Goal: Task Accomplishment & Management: Manage account settings

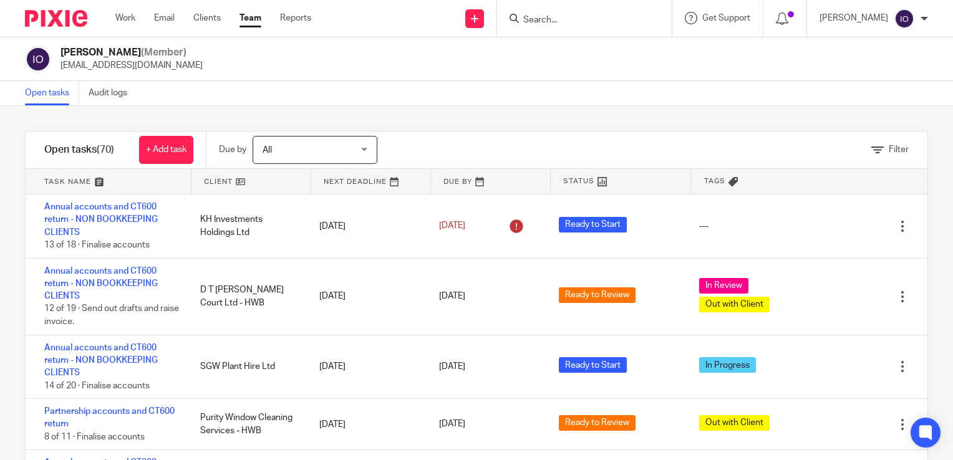
click at [534, 16] on div at bounding box center [584, 18] width 175 height 37
click at [534, 16] on input "Search" at bounding box center [578, 20] width 112 height 11
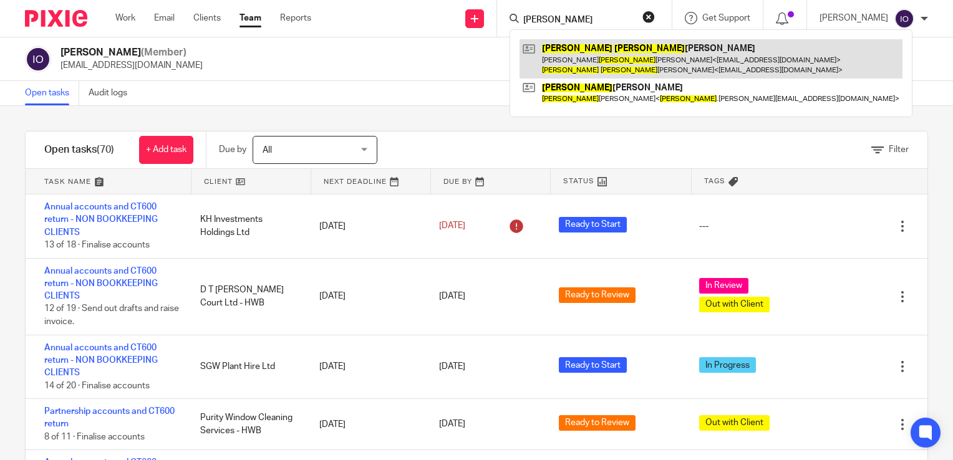
type input "stefan"
click at [572, 44] on link at bounding box center [711, 58] width 383 height 39
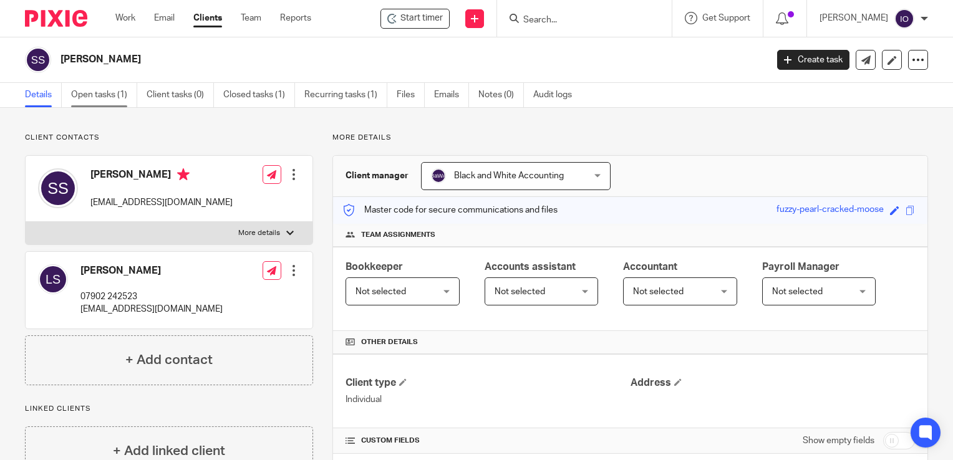
click at [107, 94] on link "Open tasks (1)" at bounding box center [104, 95] width 66 height 24
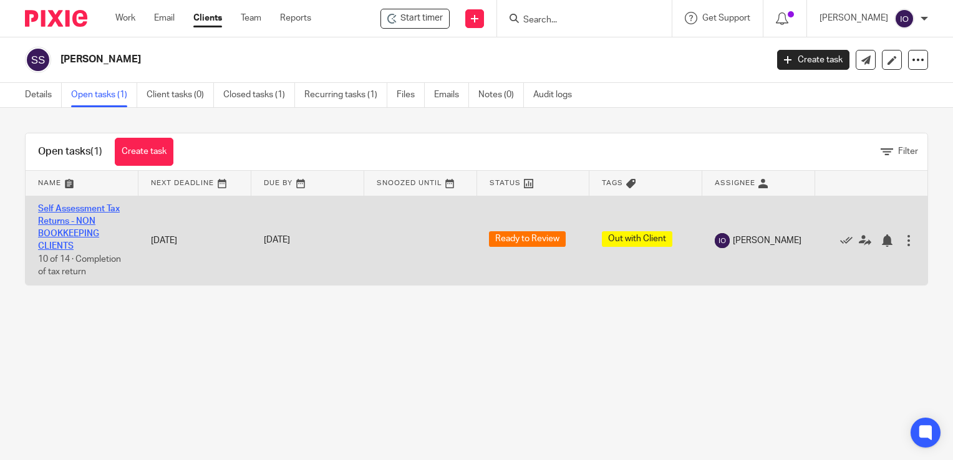
click at [69, 208] on link "Self Assessment Tax Returns - NON BOOKKEEPING CLIENTS" at bounding box center [79, 228] width 82 height 47
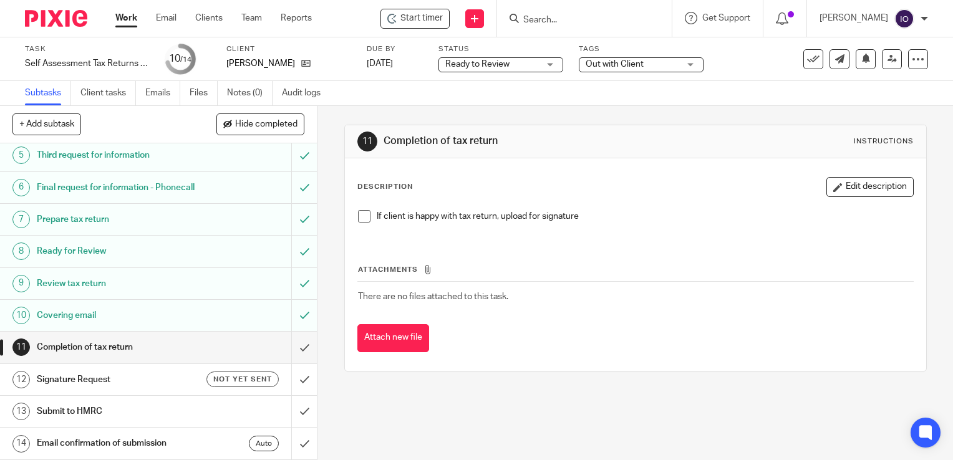
scroll to position [160, 0]
click at [62, 318] on h1 "Covering email" at bounding box center [118, 315] width 162 height 19
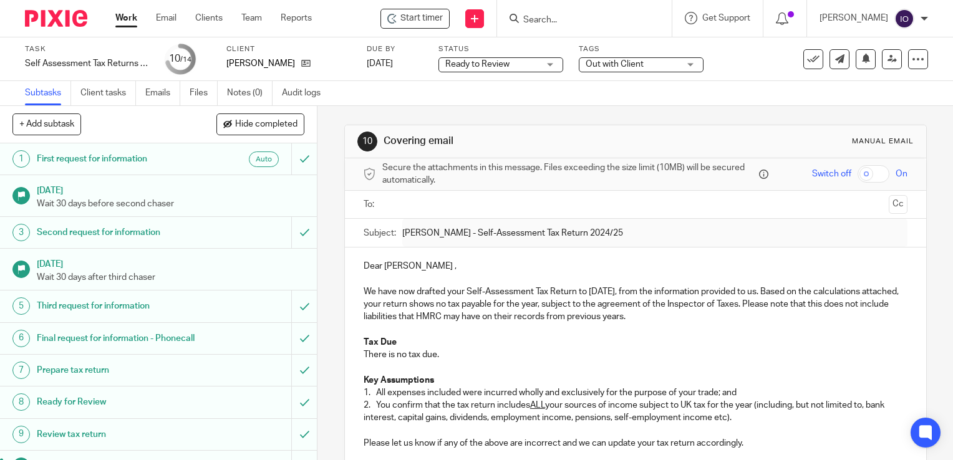
click at [469, 206] on input "text" at bounding box center [635, 205] width 496 height 14
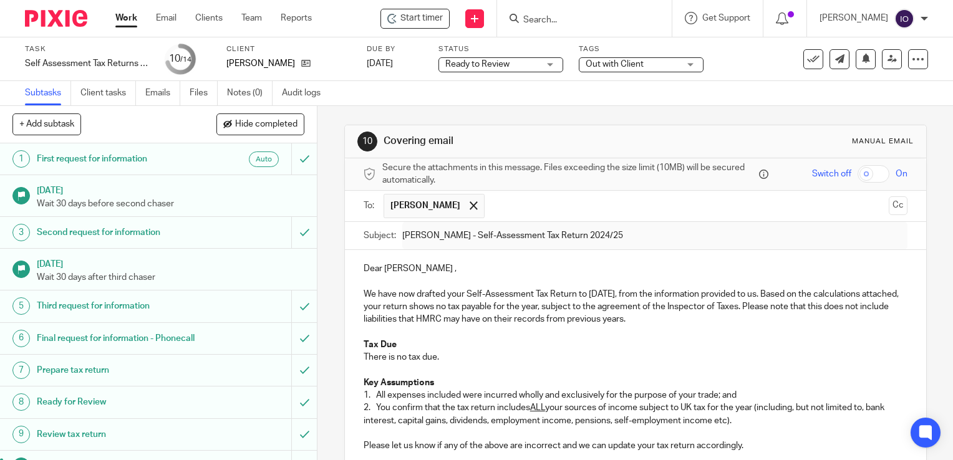
click at [106, 121] on div "+ Add subtask Hide completed Cancel + Add" at bounding box center [158, 124] width 317 height 37
click at [61, 94] on link "Subtasks" at bounding box center [48, 93] width 46 height 24
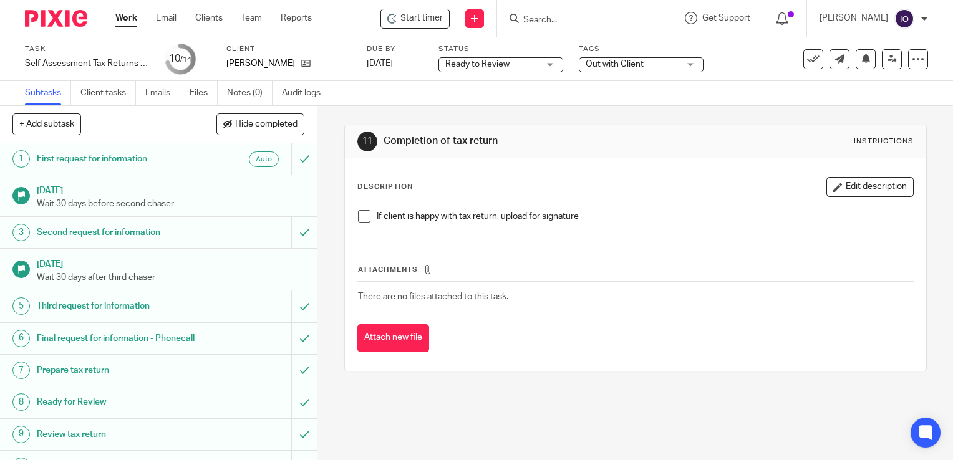
click at [559, 15] on input "Search" at bounding box center [578, 20] width 112 height 11
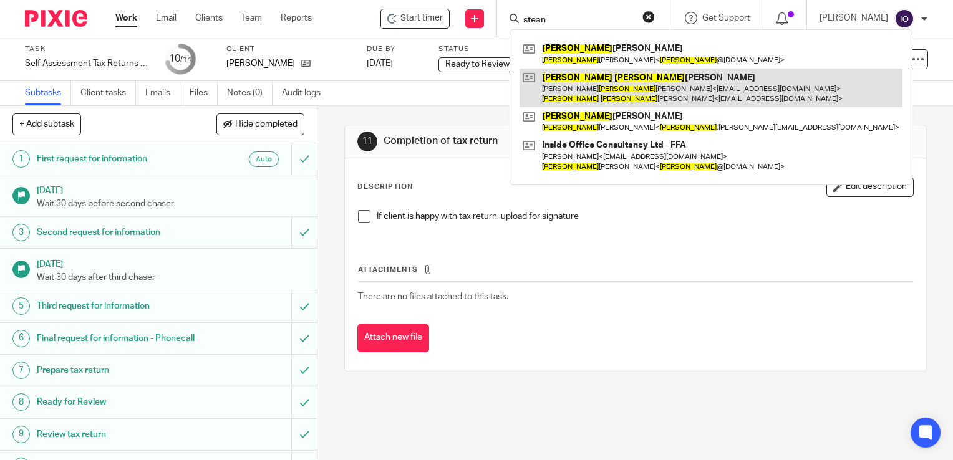
type input "stean"
click at [567, 79] on link at bounding box center [711, 88] width 383 height 39
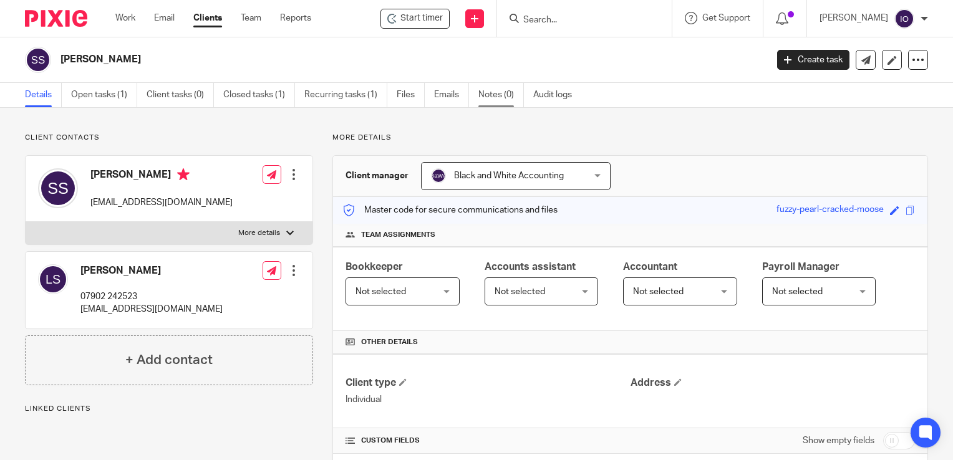
click at [491, 94] on link "Notes (0)" at bounding box center [501, 95] width 46 height 24
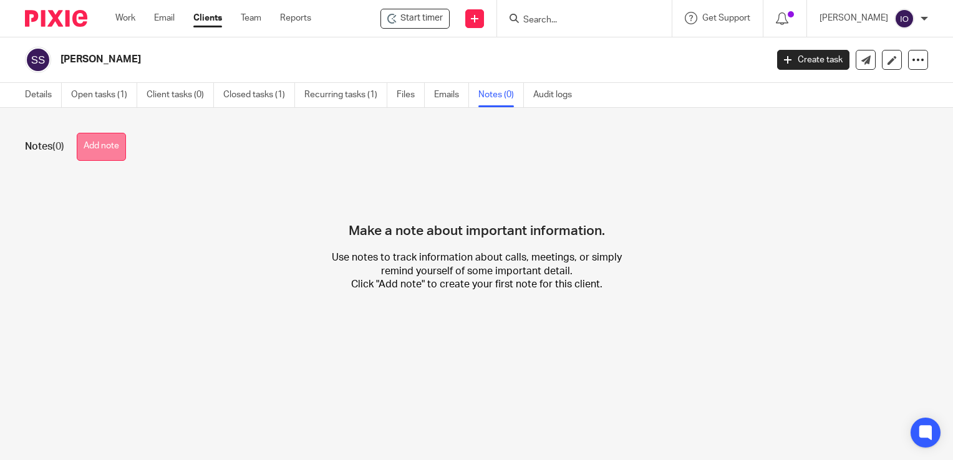
click at [98, 147] on button "Add note" at bounding box center [101, 147] width 49 height 28
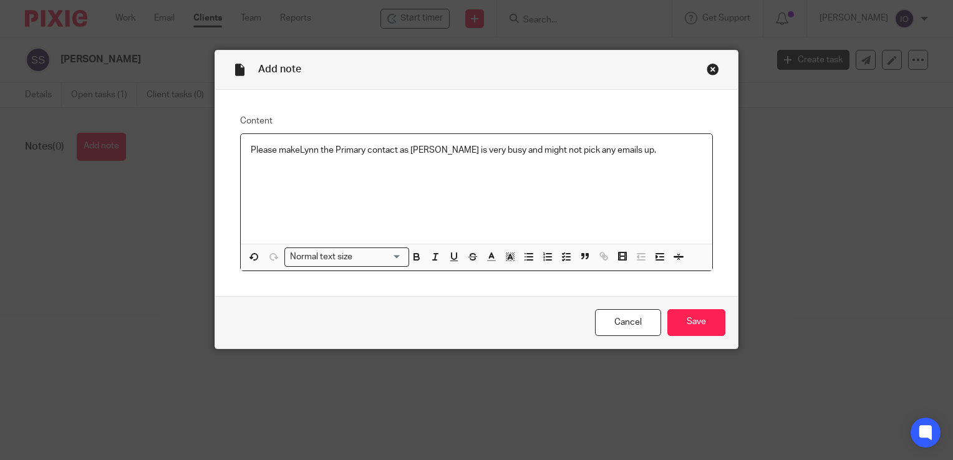
click at [295, 150] on p "Please makeLynn the Primary contact as Stefan is very busy and might not pick a…" at bounding box center [477, 150] width 452 height 12
click at [687, 321] on input "Save" at bounding box center [696, 322] width 58 height 27
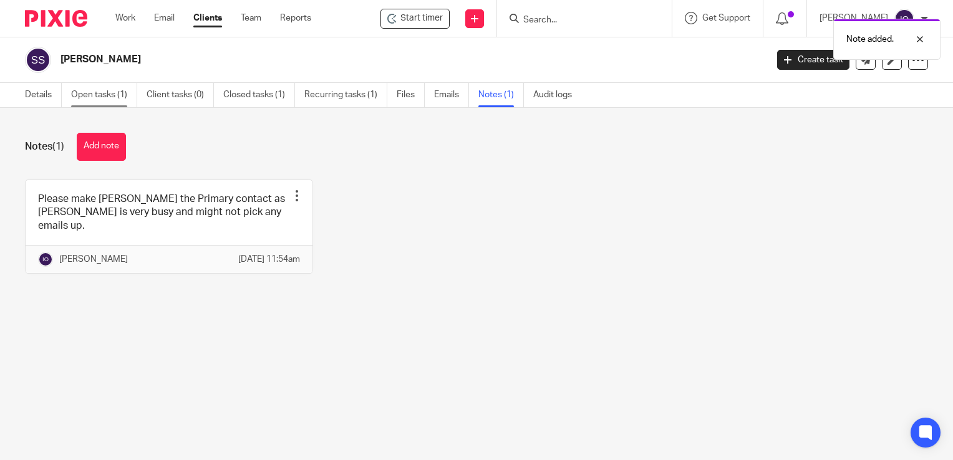
click at [82, 98] on link "Open tasks (1)" at bounding box center [104, 95] width 66 height 24
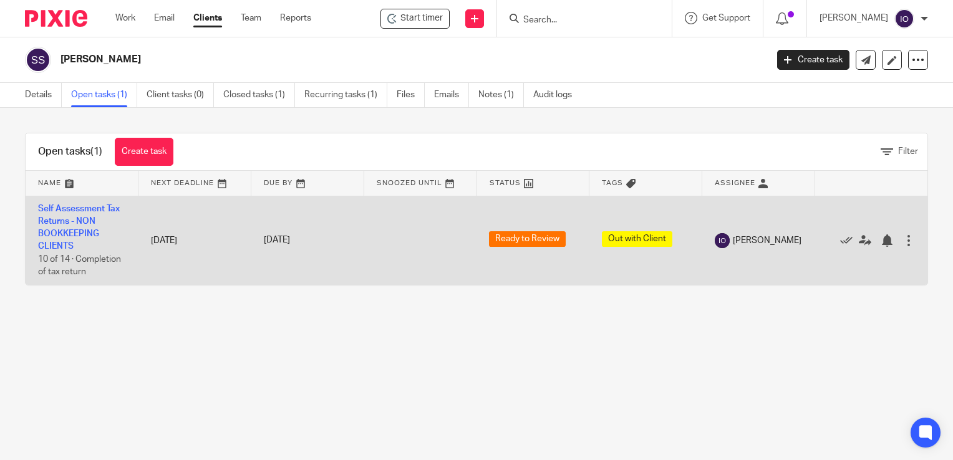
click at [96, 214] on td "Self Assessment Tax Returns - NON BOOKKEEPING CLIENTS 10 of 14 · Completion of …" at bounding box center [82, 240] width 113 height 89
click at [75, 228] on td "Self Assessment Tax Returns - NON BOOKKEEPING CLIENTS 10 of 14 · Completion of …" at bounding box center [82, 240] width 113 height 89
click at [75, 230] on link "Self Assessment Tax Returns - NON BOOKKEEPING CLIENTS" at bounding box center [79, 228] width 82 height 47
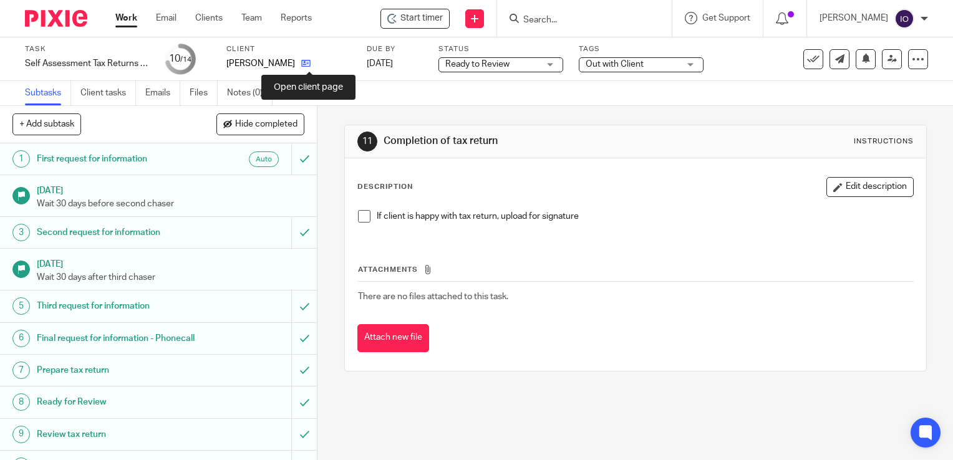
click at [309, 61] on icon at bounding box center [305, 63] width 9 height 9
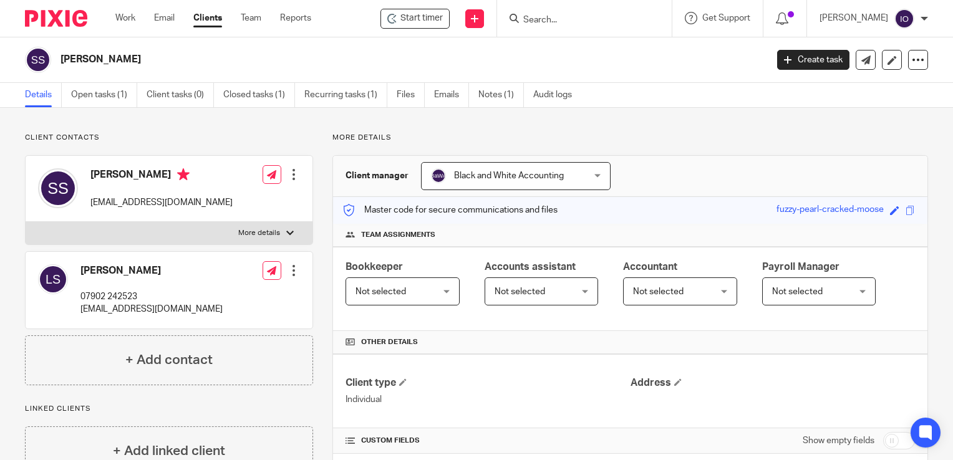
click at [273, 235] on p "More details" at bounding box center [259, 233] width 42 height 10
click at [26, 222] on input "More details" at bounding box center [25, 221] width 1 height 1
checkbox input "true"
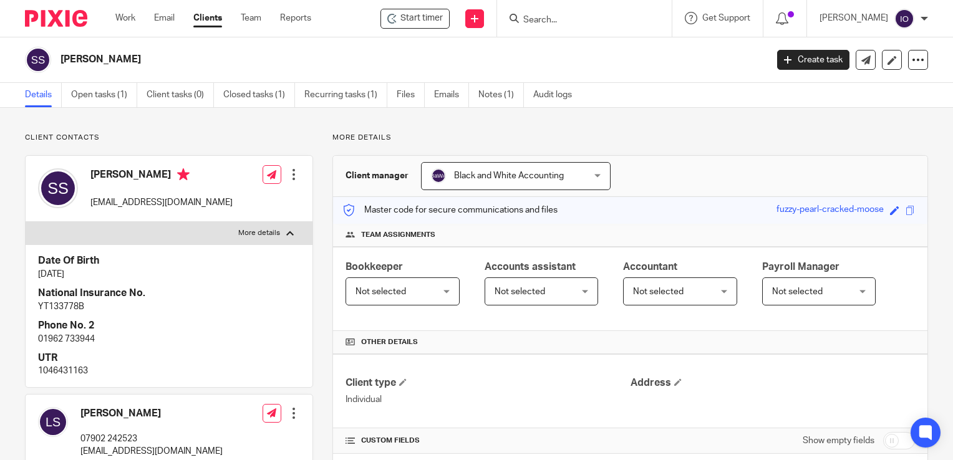
click at [288, 169] on div at bounding box center [294, 174] width 12 height 12
click at [216, 196] on link "Edit contact" at bounding box center [234, 202] width 119 height 18
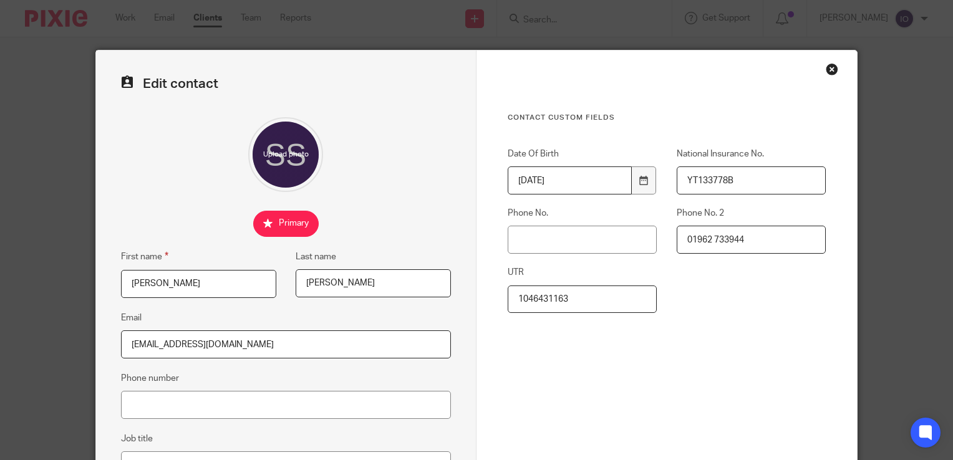
click at [289, 228] on input "checkbox" at bounding box center [285, 224] width 65 height 26
checkbox input "false"
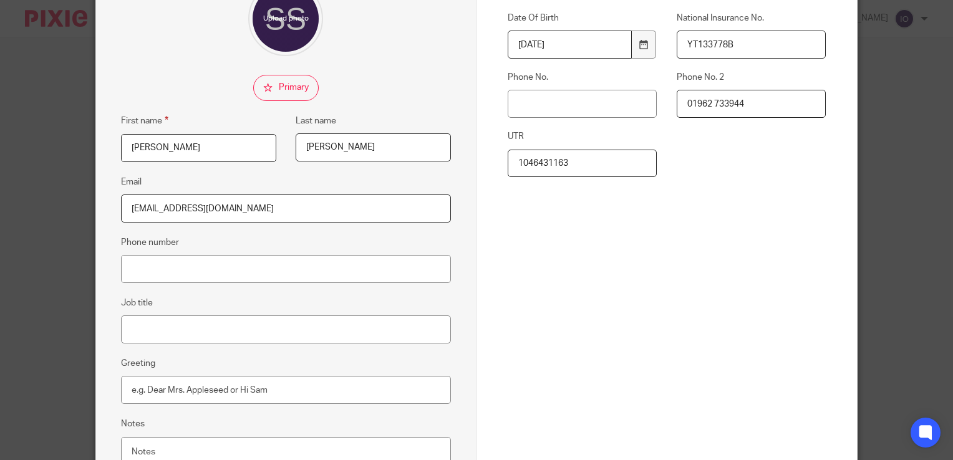
scroll to position [137, 0]
click at [556, 111] on input "Phone No." at bounding box center [582, 103] width 149 height 28
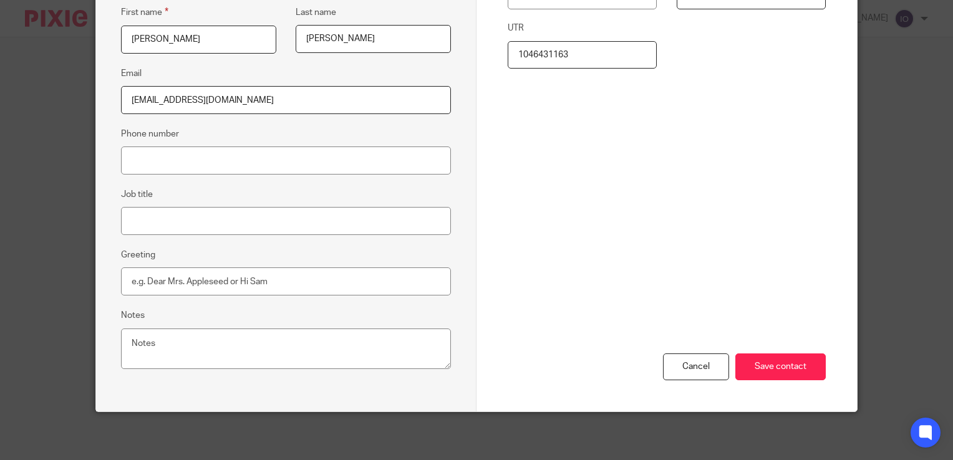
click at [818, 271] on div "Cancel Save contact" at bounding box center [667, 315] width 318 height 194
click at [785, 370] on input "Save contact" at bounding box center [780, 367] width 90 height 27
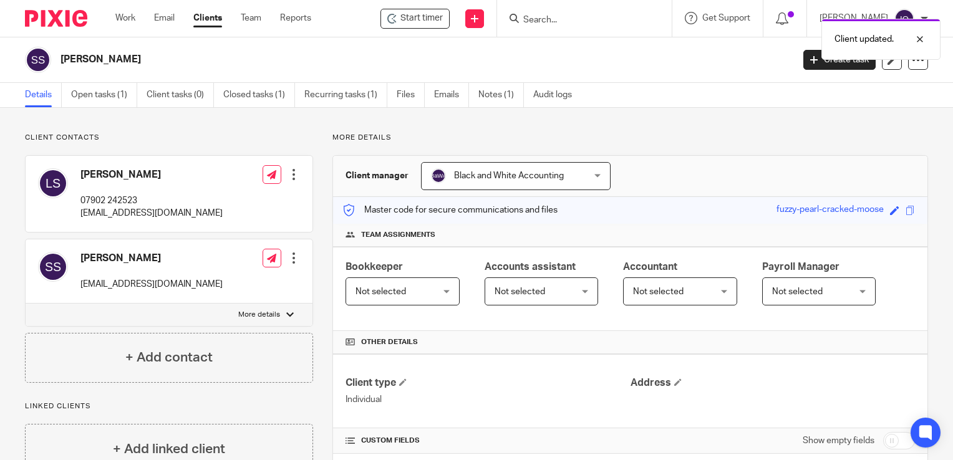
click at [291, 260] on div at bounding box center [294, 258] width 12 height 12
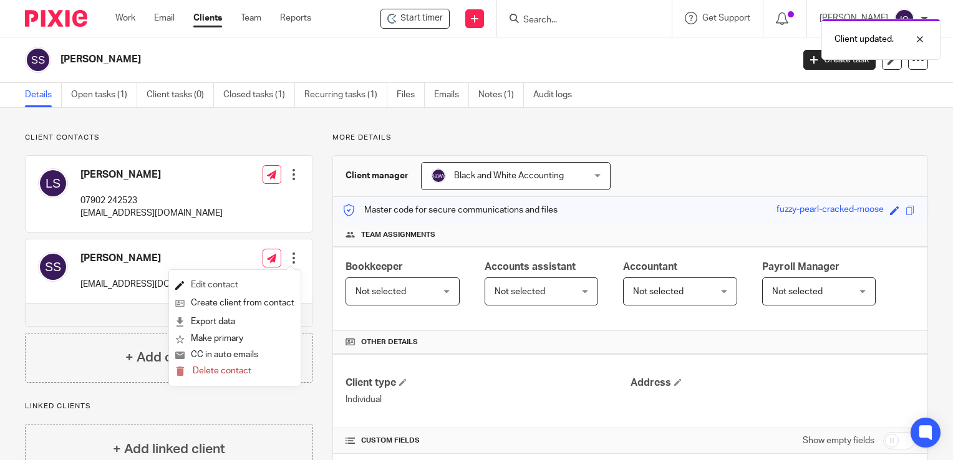
click at [221, 288] on link "Edit contact" at bounding box center [234, 285] width 119 height 18
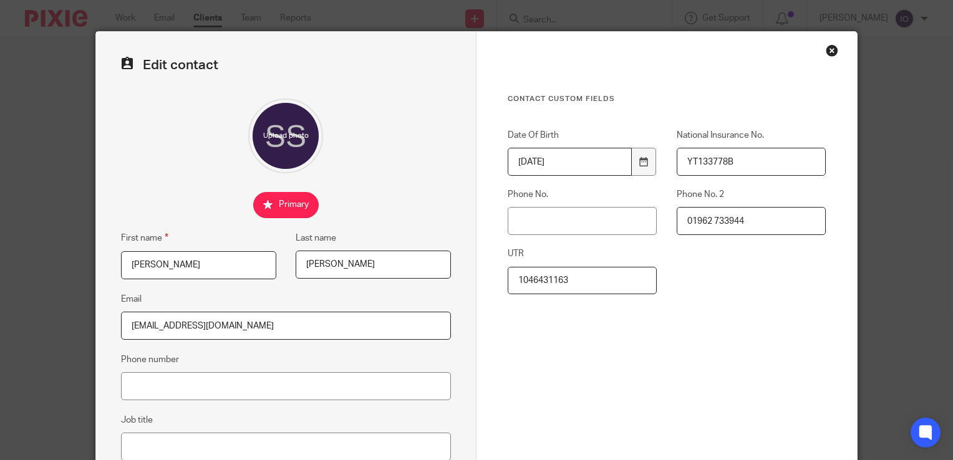
scroll to position [244, 0]
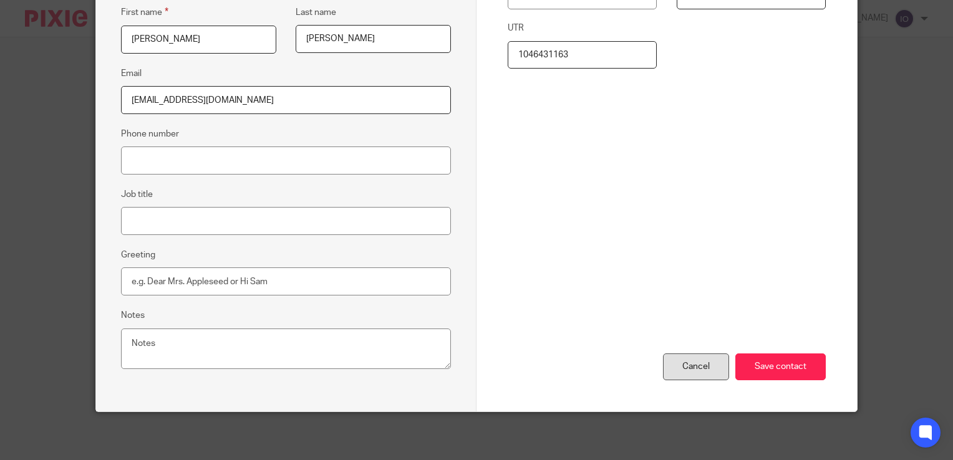
click at [705, 357] on div "Cancel" at bounding box center [696, 367] width 66 height 27
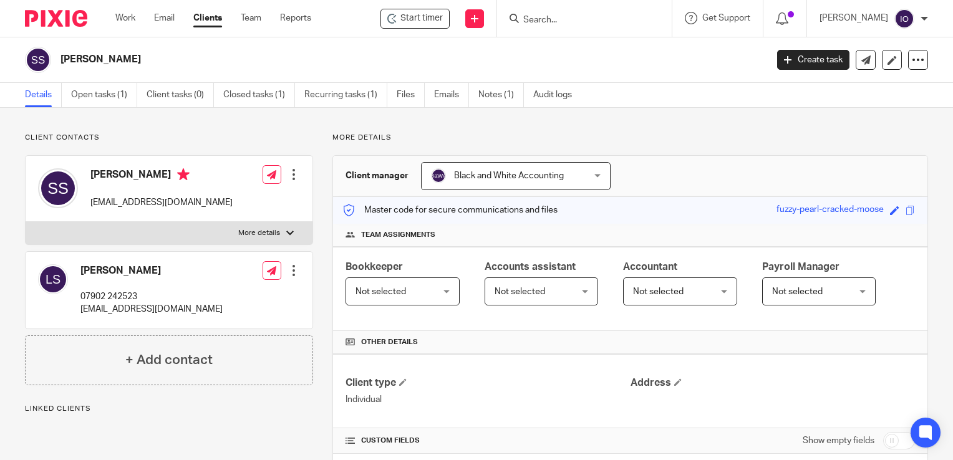
click at [288, 269] on div at bounding box center [294, 270] width 12 height 12
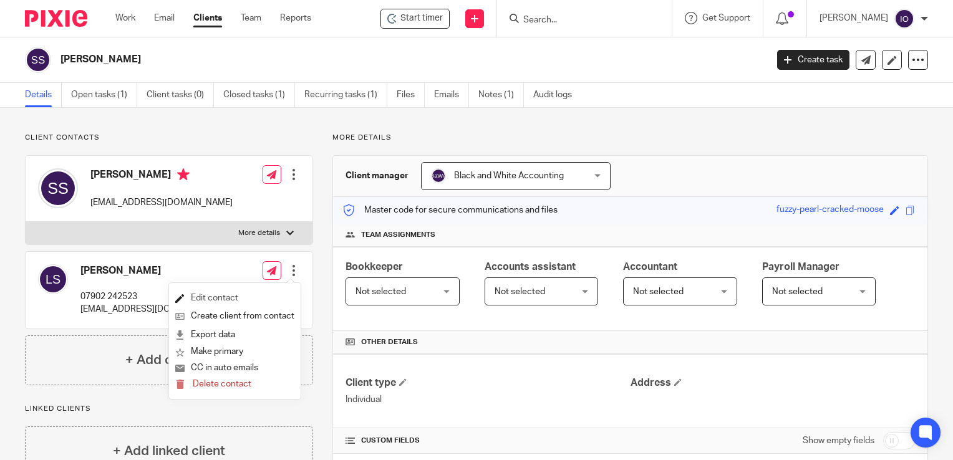
click at [209, 297] on link "Edit contact" at bounding box center [234, 298] width 119 height 18
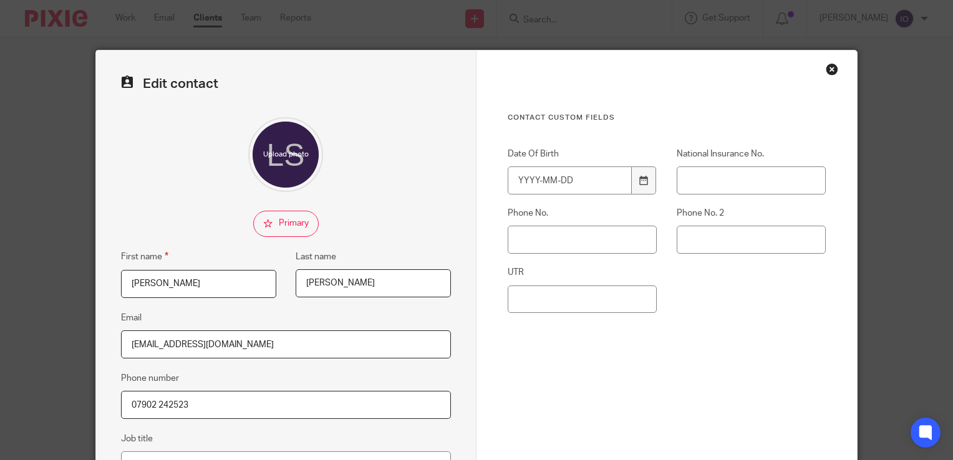
click at [286, 226] on input "checkbox" at bounding box center [285, 224] width 65 height 26
checkbox input "true"
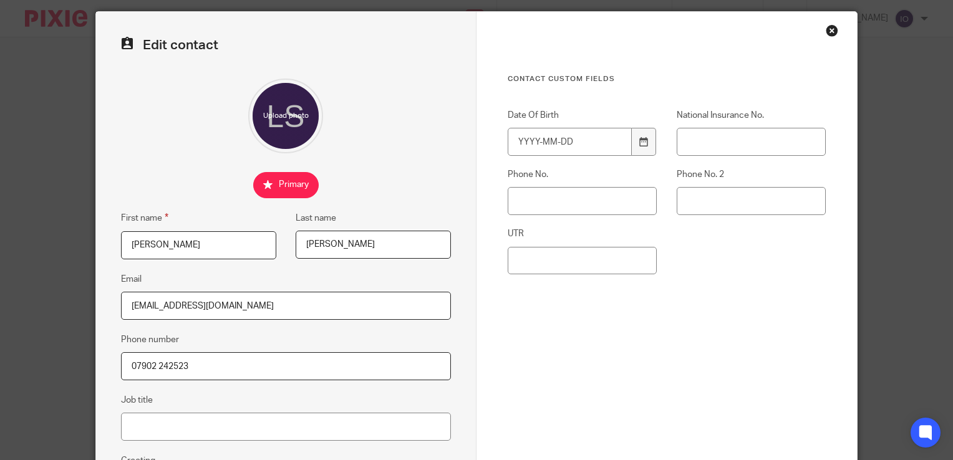
scroll to position [244, 0]
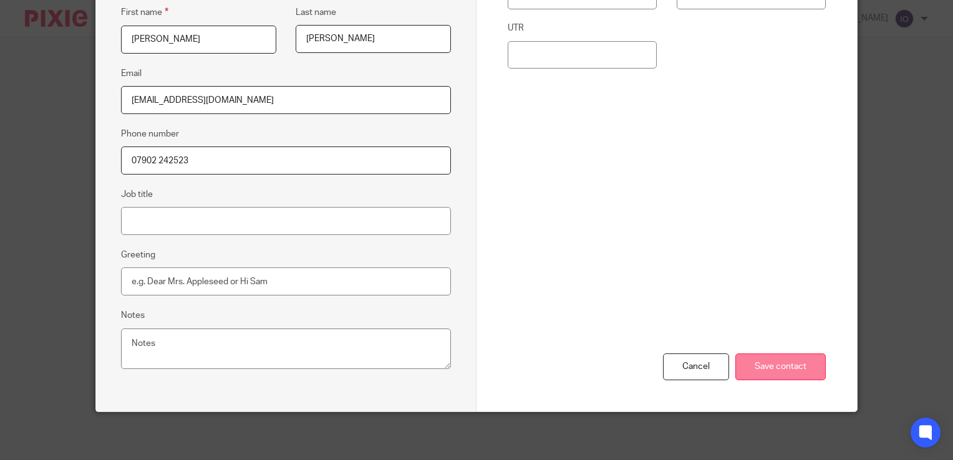
click at [754, 364] on input "Save contact" at bounding box center [780, 367] width 90 height 27
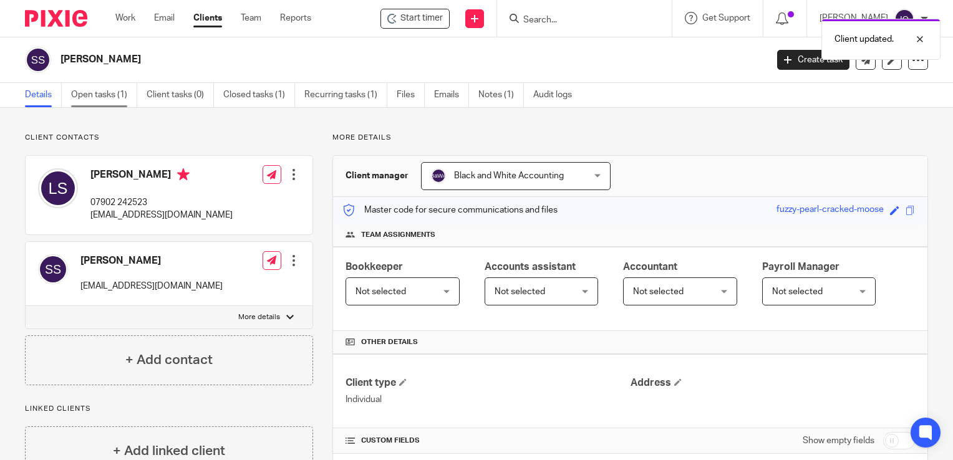
click at [105, 101] on link "Open tasks (1)" at bounding box center [104, 95] width 66 height 24
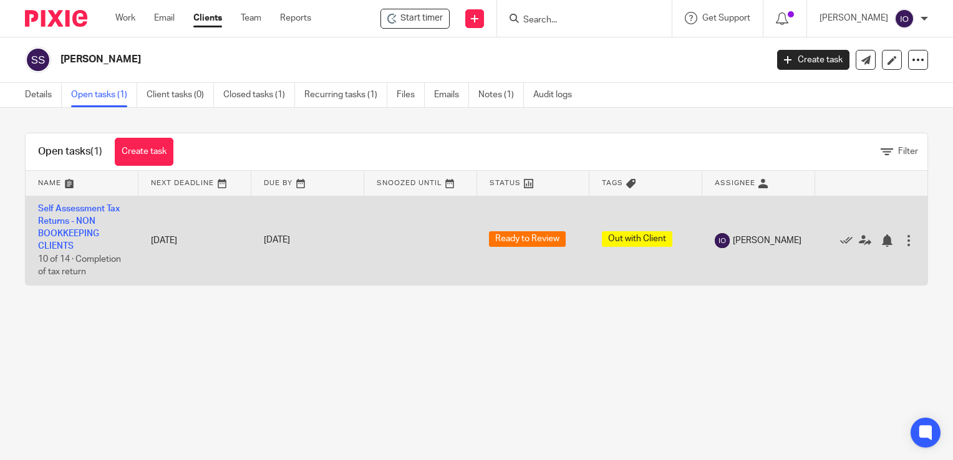
click at [75, 213] on td "Self Assessment Tax Returns - NON BOOKKEEPING CLIENTS 10 of 14 · Completion of …" at bounding box center [82, 240] width 113 height 89
click at [76, 205] on link "Self Assessment Tax Returns - NON BOOKKEEPING CLIENTS" at bounding box center [79, 228] width 82 height 47
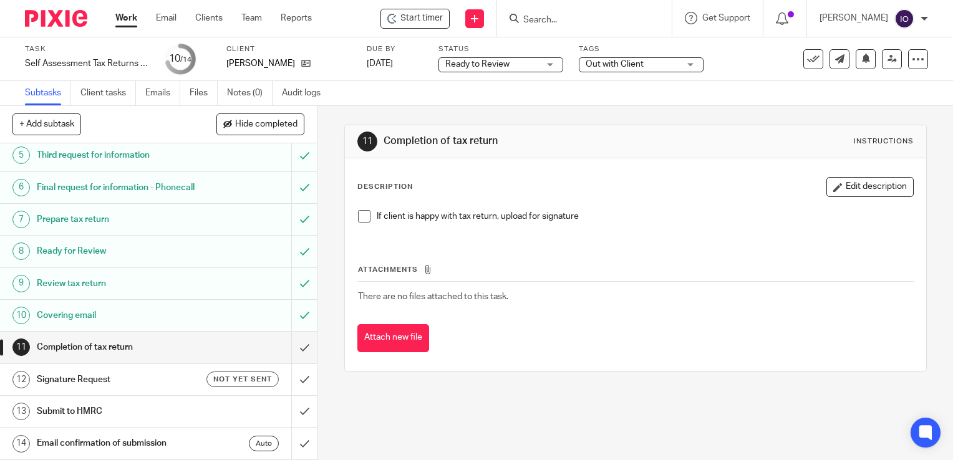
scroll to position [160, 0]
click at [80, 312] on h1 "Covering email" at bounding box center [118, 315] width 162 height 19
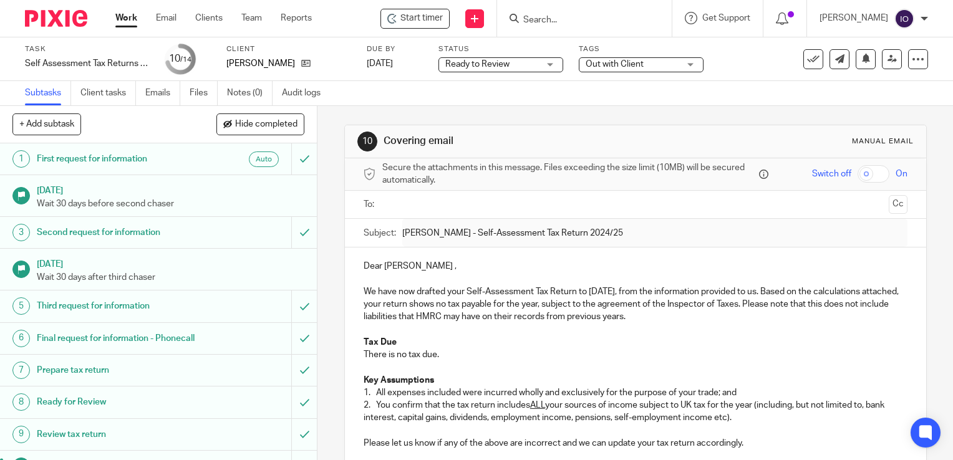
click at [480, 206] on input "text" at bounding box center [635, 205] width 496 height 14
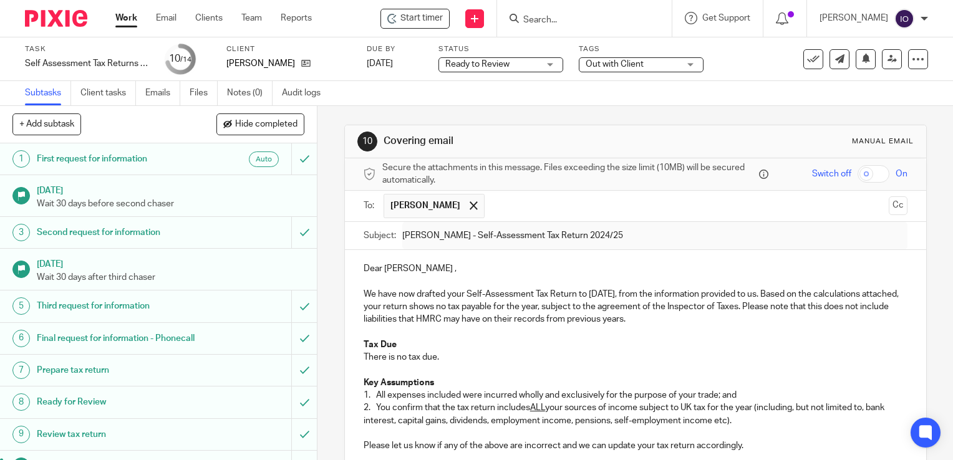
click at [497, 370] on p at bounding box center [636, 370] width 544 height 12
